Goal: Information Seeking & Learning: Compare options

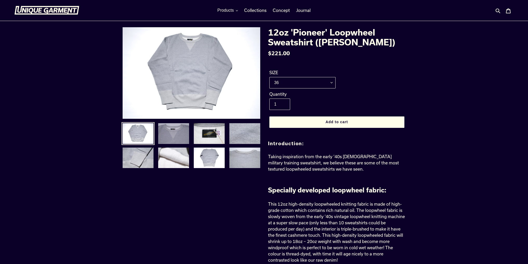
click at [174, 140] on img at bounding box center [174, 134] width 32 height 22
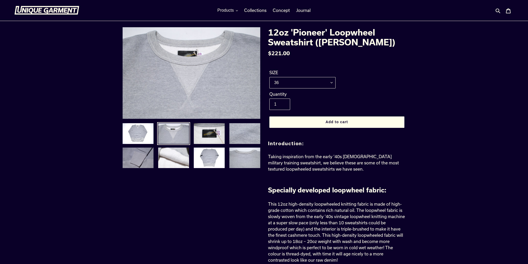
click at [139, 155] on img at bounding box center [138, 158] width 32 height 22
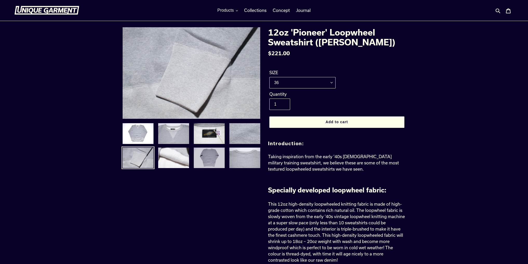
drag, startPoint x: 176, startPoint y: 157, endPoint x: 196, endPoint y: 157, distance: 19.7
click at [177, 157] on img at bounding box center [174, 158] width 32 height 22
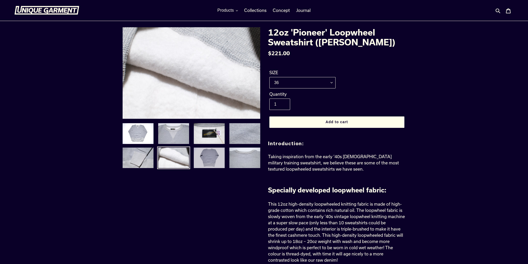
click at [203, 157] on img at bounding box center [209, 158] width 32 height 22
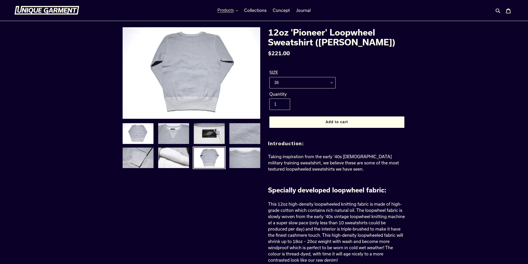
click at [235, 10] on button "Products" at bounding box center [228, 10] width 26 height 8
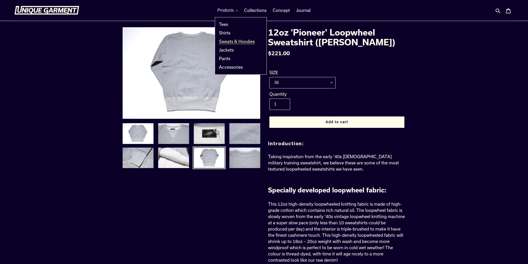
click at [244, 41] on span "Sweats & Hoodies" at bounding box center [237, 41] width 36 height 5
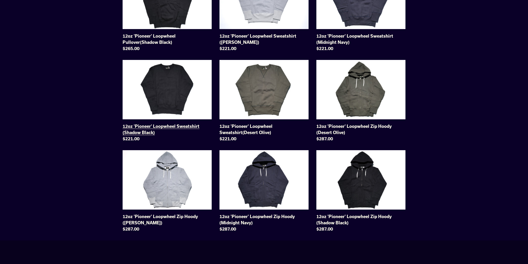
scroll to position [182, 0]
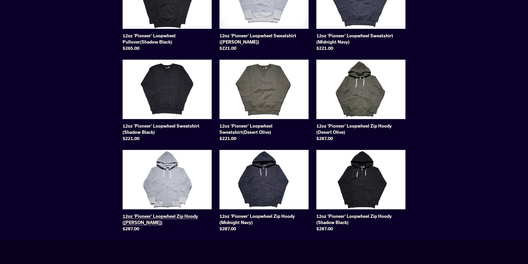
click at [183, 170] on link "12oz 'Pioneer' Loopwheel Zip Hoody (Heather Grey)" at bounding box center [167, 192] width 89 height 84
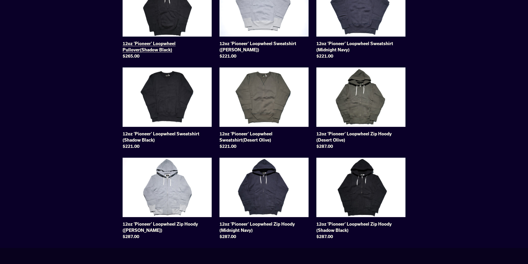
scroll to position [64, 0]
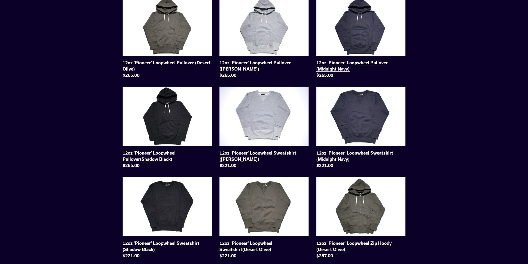
click at [363, 40] on link "12oz 'Pioneer' Loopwheel Pullover (Midnight Navy)" at bounding box center [360, 38] width 89 height 84
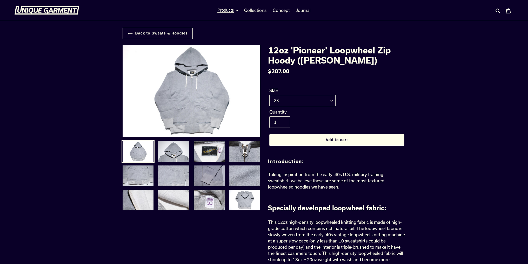
click at [205, 179] on img at bounding box center [209, 176] width 32 height 22
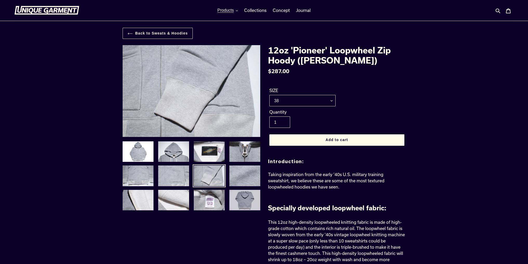
click at [242, 190] on img at bounding box center [245, 201] width 32 height 22
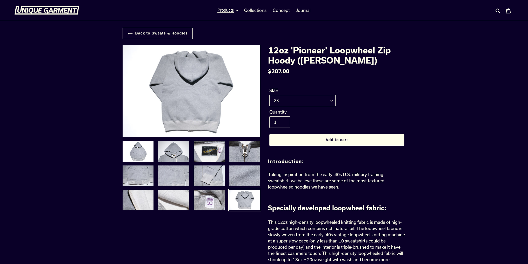
drag, startPoint x: 108, startPoint y: 204, endPoint x: 113, endPoint y: 203, distance: 5.2
click at [125, 202] on img at bounding box center [138, 201] width 32 height 22
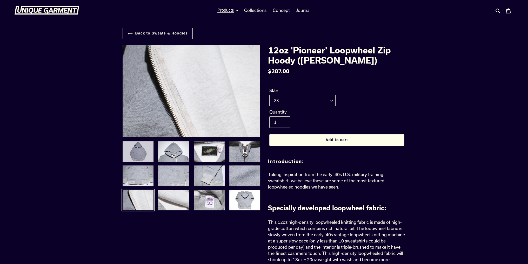
click at [143, 143] on img at bounding box center [138, 152] width 32 height 22
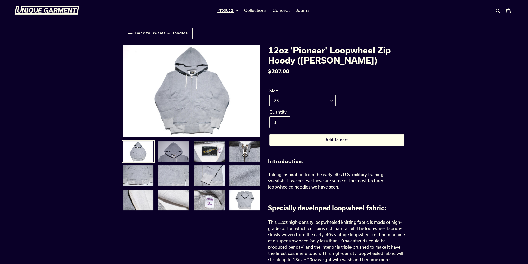
click at [172, 148] on img at bounding box center [174, 152] width 32 height 22
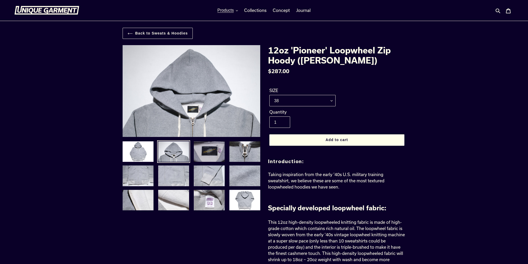
click at [205, 150] on img at bounding box center [209, 152] width 32 height 22
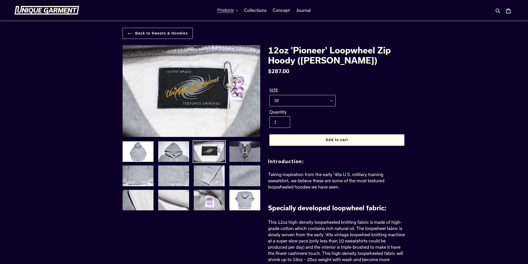
click at [238, 152] on img at bounding box center [245, 152] width 32 height 22
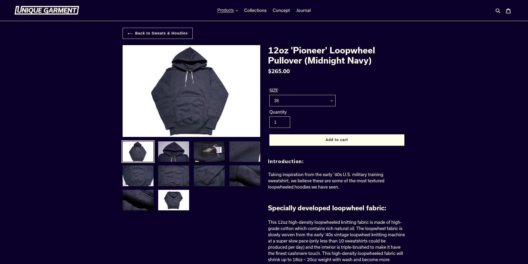
click at [172, 151] on img at bounding box center [174, 152] width 32 height 22
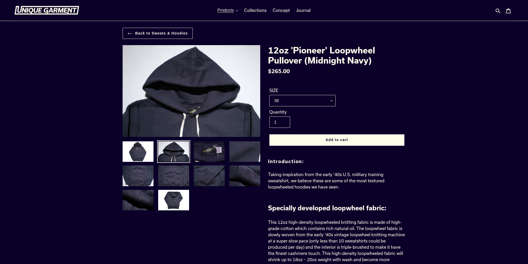
click at [215, 148] on img at bounding box center [209, 152] width 32 height 22
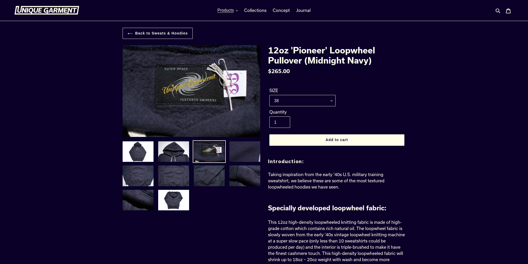
drag, startPoint x: 245, startPoint y: 148, endPoint x: 242, endPoint y: 149, distance: 3.0
click at [245, 148] on img at bounding box center [245, 152] width 32 height 22
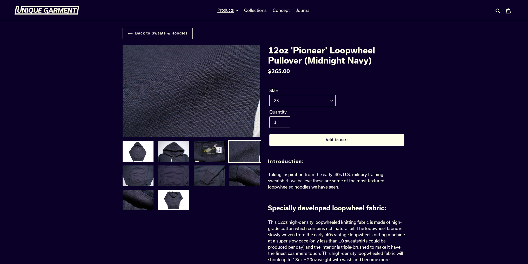
click at [182, 170] on img at bounding box center [174, 176] width 32 height 22
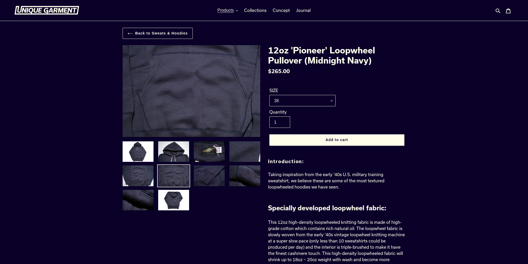
click at [215, 173] on img at bounding box center [209, 176] width 32 height 22
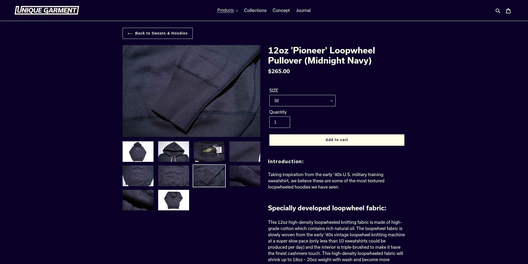
click at [240, 178] on img at bounding box center [245, 176] width 32 height 22
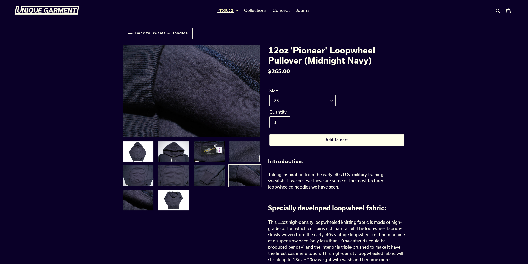
click at [236, 10] on button "Products" at bounding box center [228, 10] width 26 height 8
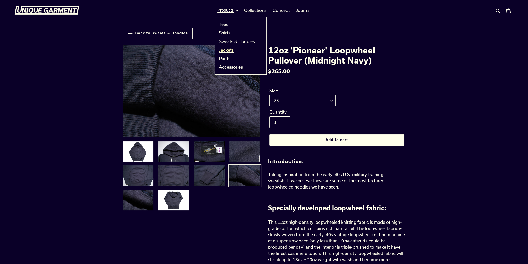
click at [230, 48] on span "Jackets" at bounding box center [226, 50] width 15 height 5
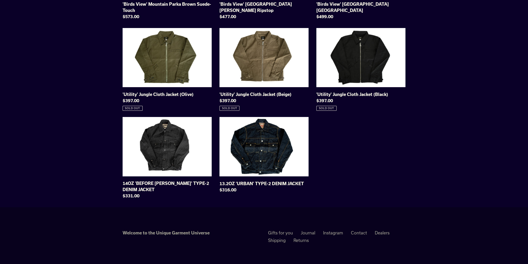
scroll to position [130, 0]
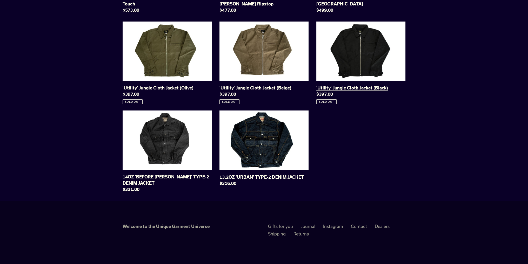
click at [378, 51] on link "'Utility' Jungle Cloth Jacket (Black)" at bounding box center [360, 63] width 89 height 83
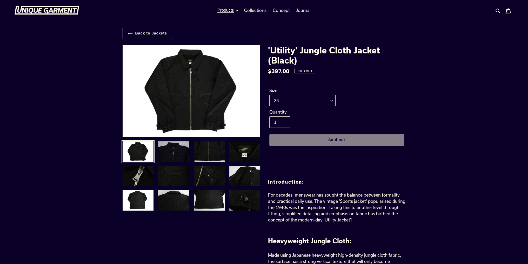
click at [180, 156] on img at bounding box center [174, 152] width 32 height 22
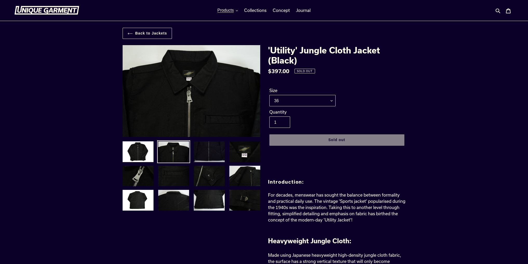
click at [211, 158] on img at bounding box center [209, 152] width 32 height 22
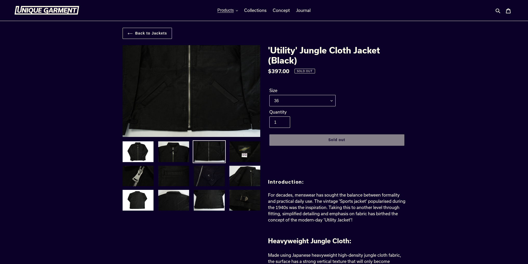
click at [215, 171] on img at bounding box center [209, 176] width 32 height 22
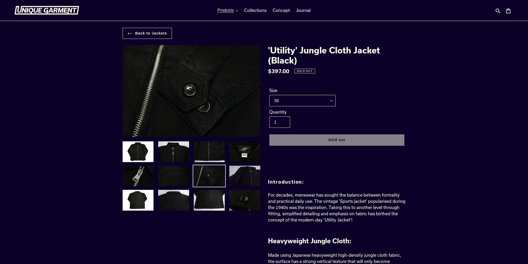
click at [237, 177] on img at bounding box center [245, 176] width 32 height 22
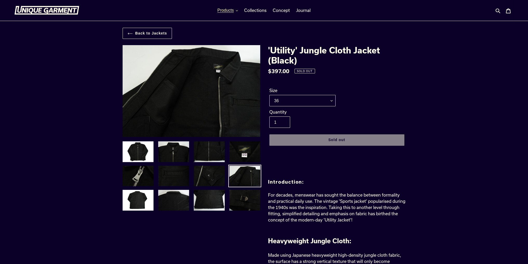
click at [237, 10] on icon "button" at bounding box center [237, 11] width 2 height 2
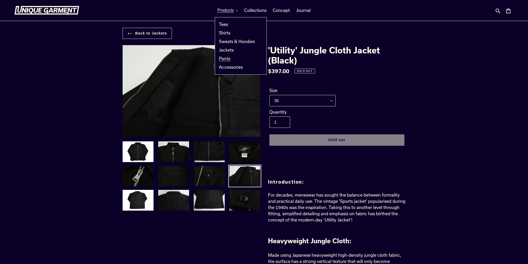
click at [224, 58] on span "Pants" at bounding box center [224, 58] width 11 height 5
